Goal: Navigation & Orientation: Find specific page/section

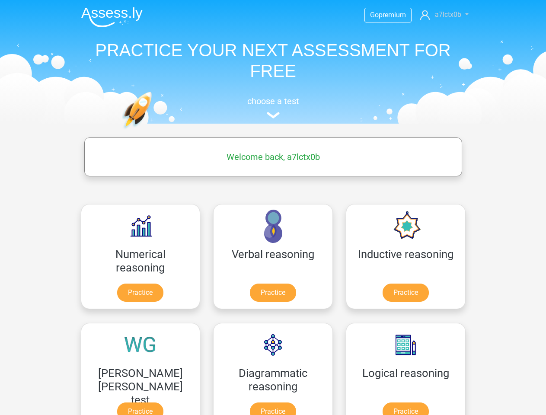
click at [444, 15] on span "a7lctx0b" at bounding box center [448, 14] width 26 height 8
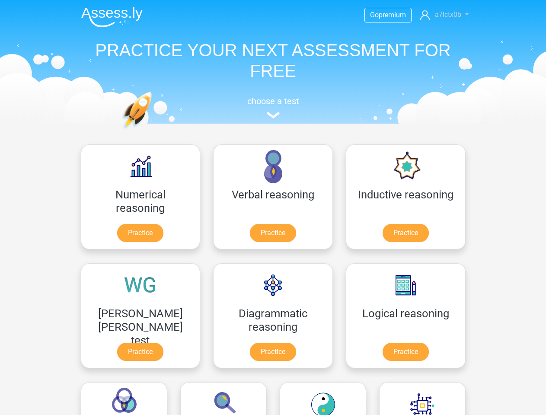
click at [444, 15] on span "a7lctx0b" at bounding box center [448, 14] width 26 height 8
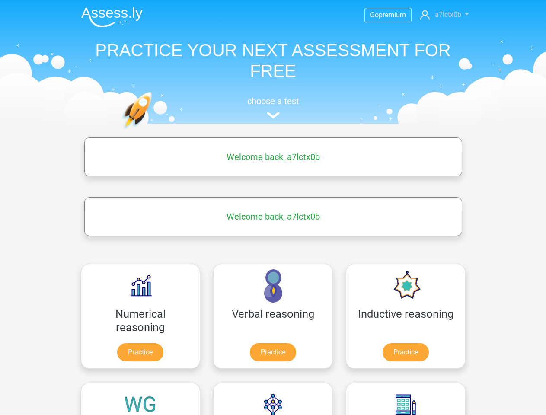
click at [444, 15] on span "a7lctx0b" at bounding box center [448, 14] width 26 height 8
